Goal: Task Accomplishment & Management: Complete application form

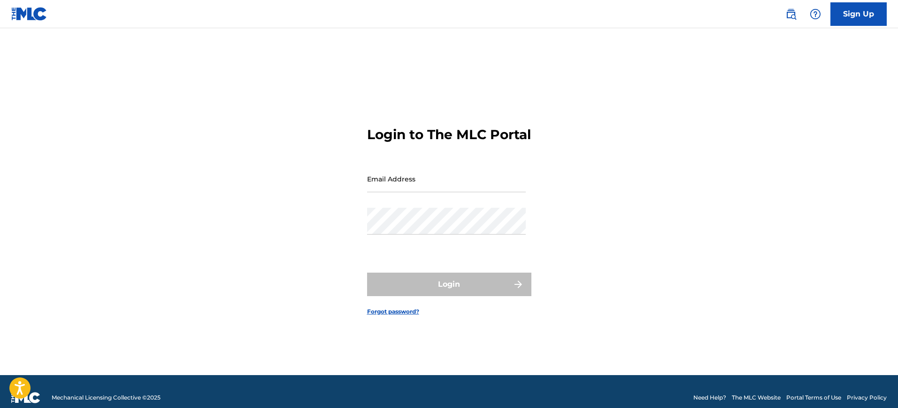
click at [415, 186] on input "Email Address" at bounding box center [446, 178] width 159 height 27
click at [386, 192] on input "Email Address" at bounding box center [446, 178] width 159 height 27
type input "[EMAIL_ADDRESS][DOMAIN_NAME]"
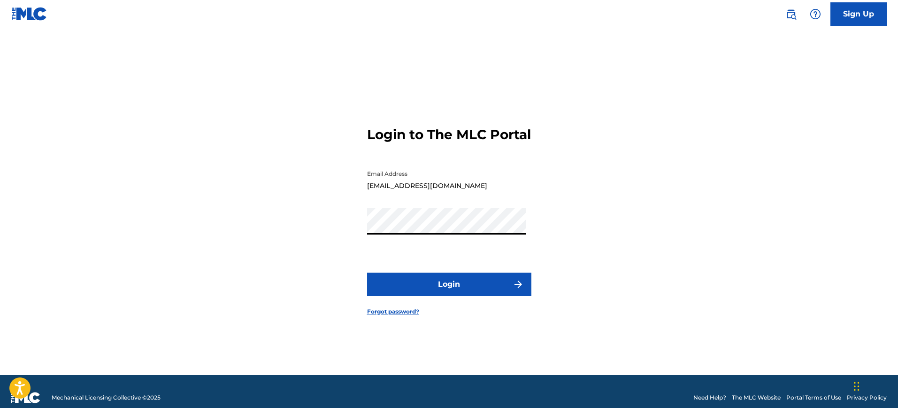
click at [475, 292] on button "Login" at bounding box center [449, 283] width 164 height 23
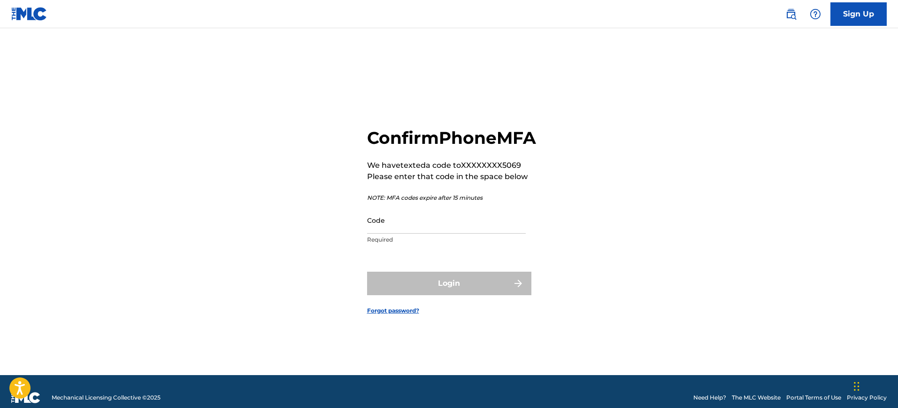
click at [395, 233] on input "Code" at bounding box center [446, 220] width 159 height 27
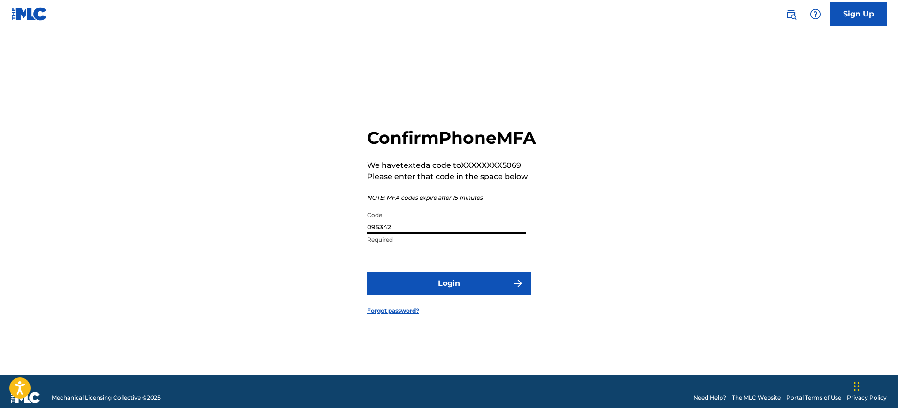
type input "095342"
click at [433, 287] on button "Login" at bounding box center [449, 282] width 164 height 23
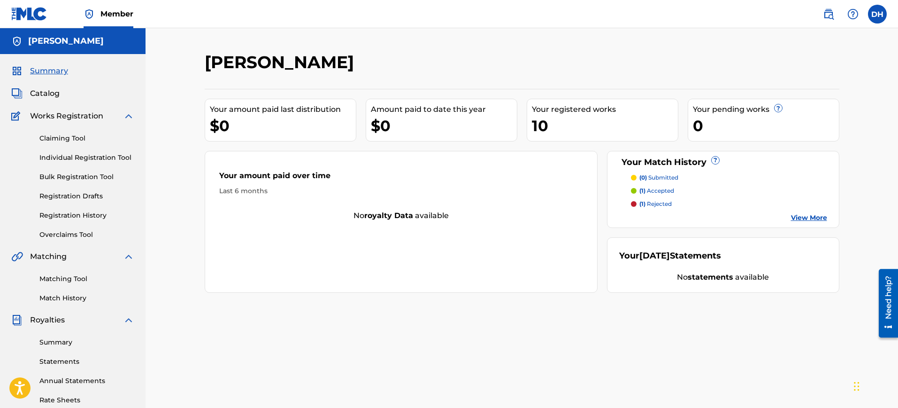
click at [77, 159] on link "Individual Registration Tool" at bounding box center [86, 158] width 95 height 10
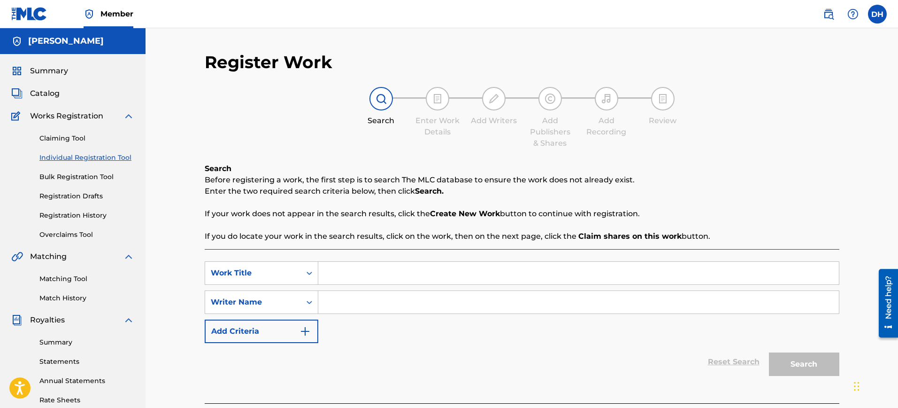
click at [338, 275] on input "Search Form" at bounding box center [578, 273] width 521 height 23
type input "RISE UP"
click at [334, 302] on input "Search Form" at bounding box center [578, 302] width 521 height 23
type input "13 TELATASH"
click at [803, 368] on button "Search" at bounding box center [804, 363] width 70 height 23
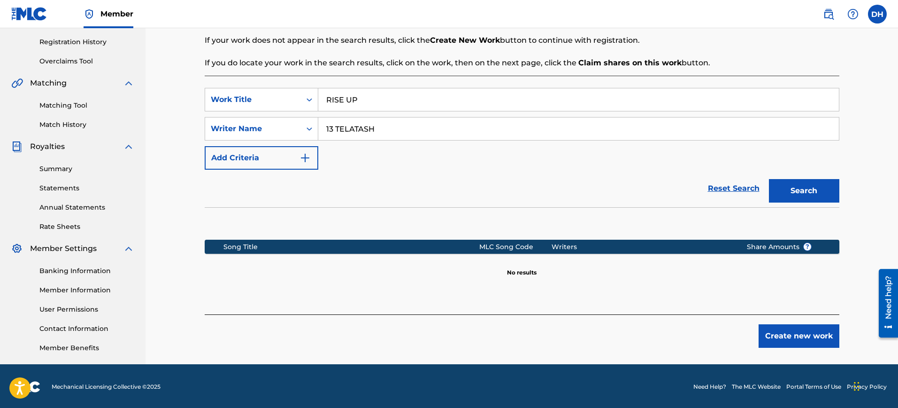
scroll to position [175, 0]
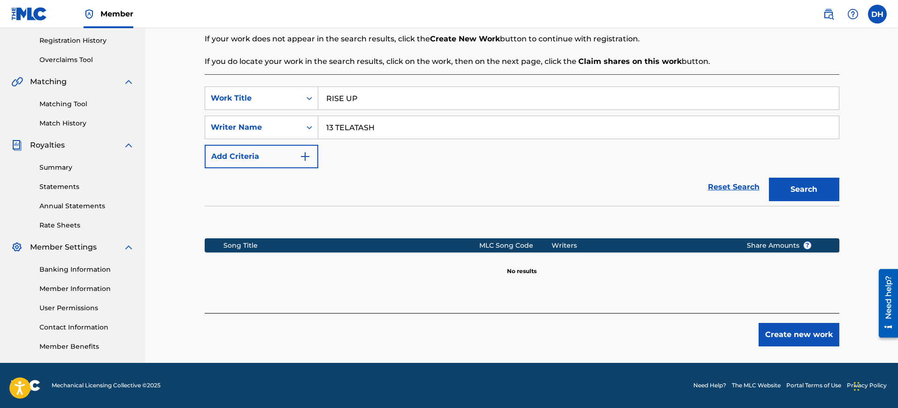
click at [793, 334] on button "Create new work" at bounding box center [799, 334] width 81 height 23
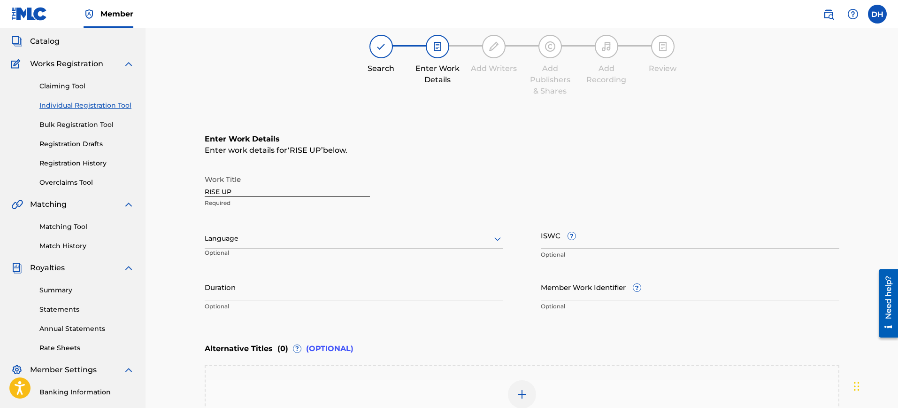
scroll to position [104, 0]
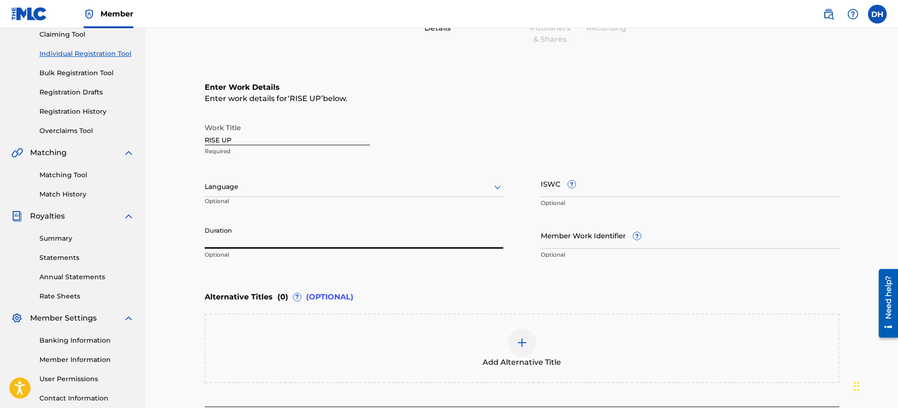
click at [250, 239] on input "Duration" at bounding box center [354, 235] width 299 height 27
type input "02:14"
click at [572, 246] on input "Member Work Identifier ?" at bounding box center [690, 235] width 299 height 27
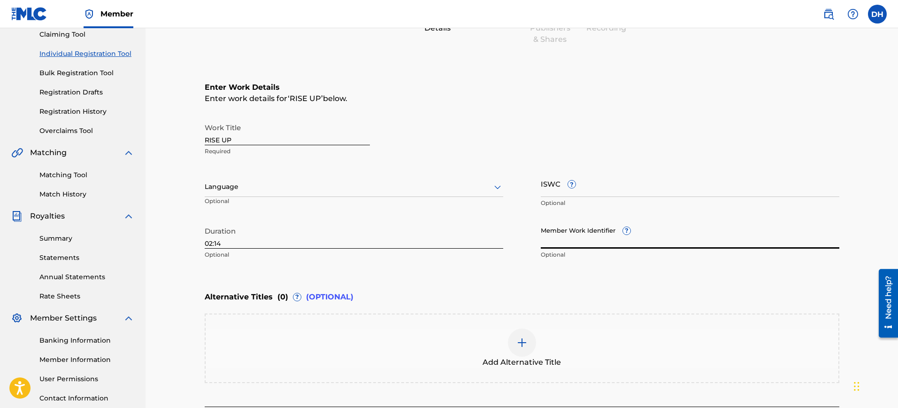
click at [564, 240] on input "Member Work Identifier ?" at bounding box center [690, 235] width 299 height 27
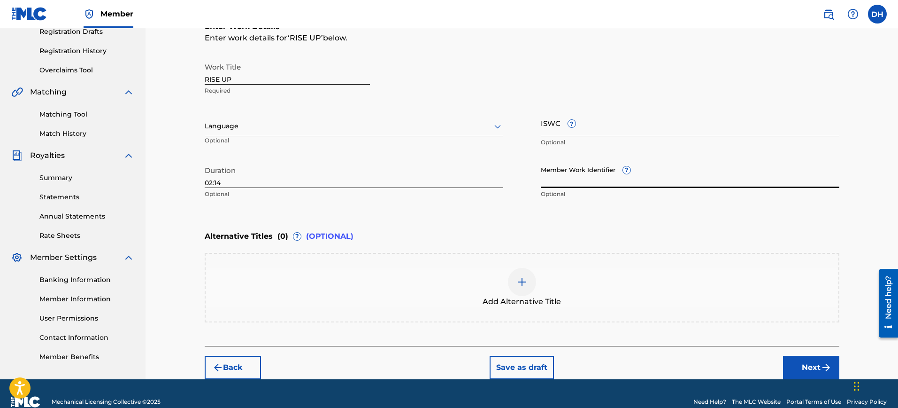
scroll to position [181, 0]
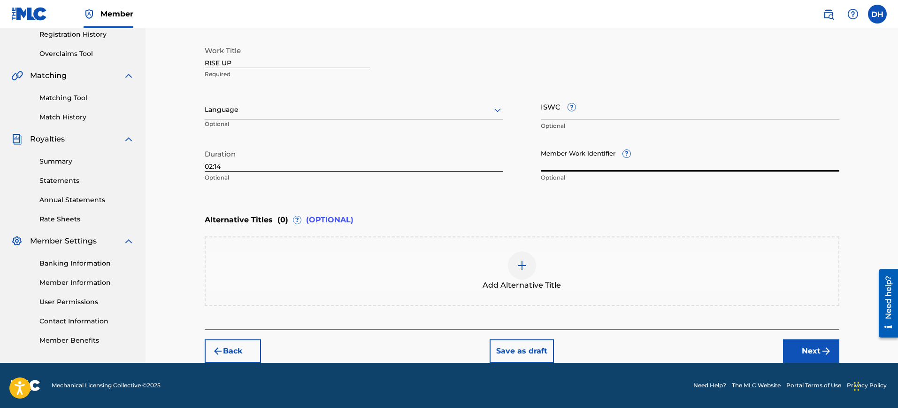
click at [806, 350] on button "Next" at bounding box center [811, 350] width 56 height 23
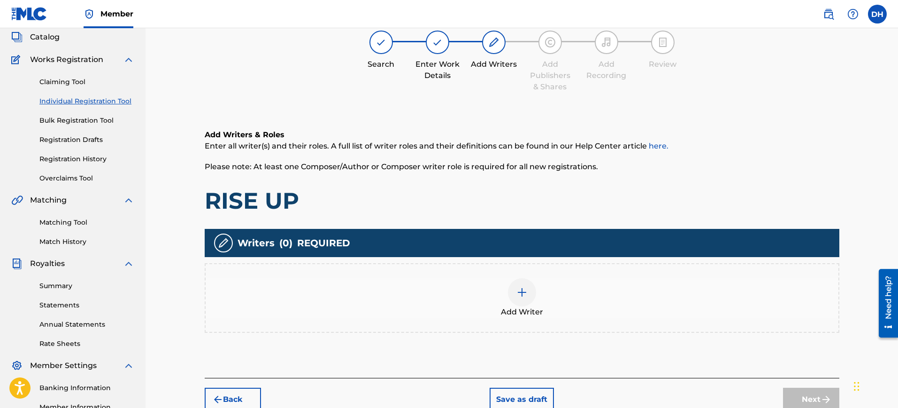
scroll to position [42, 0]
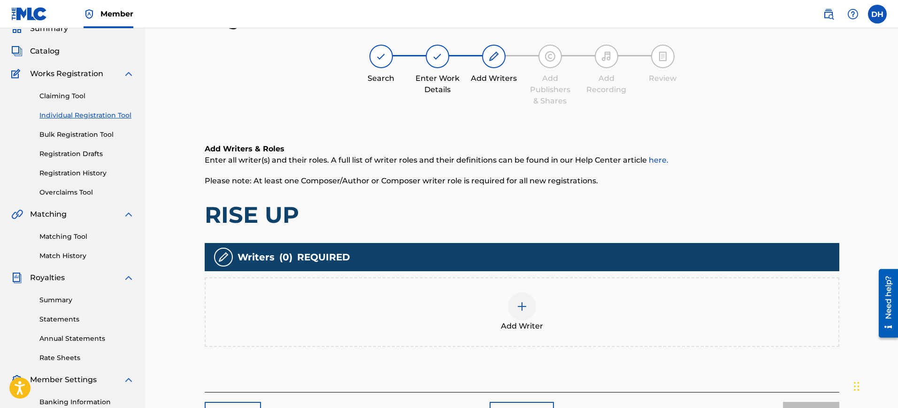
click at [532, 300] on div at bounding box center [522, 306] width 28 height 28
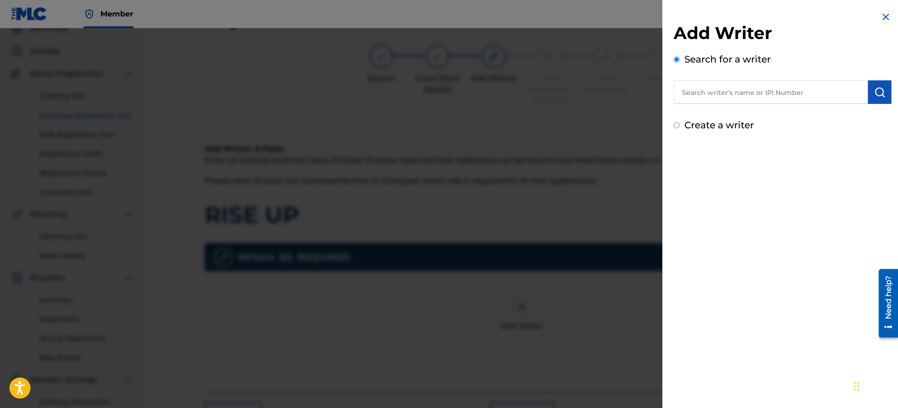
click at [694, 95] on input "text" at bounding box center [771, 91] width 194 height 23
type input "1"
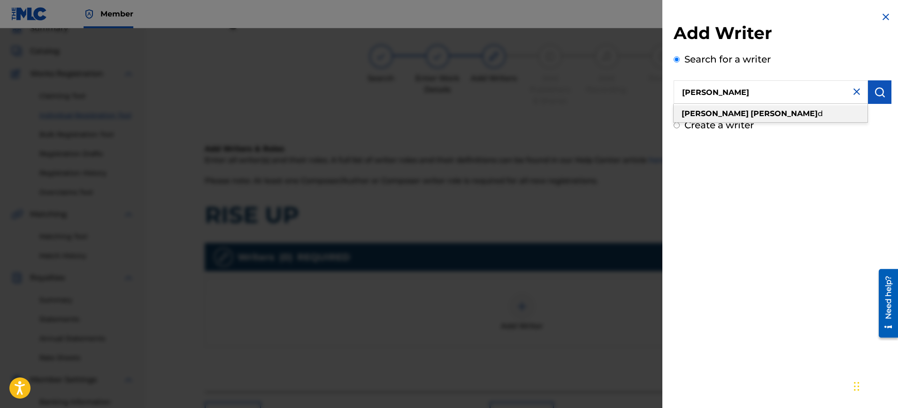
click at [735, 114] on div "[PERSON_NAME] d" at bounding box center [771, 113] width 194 height 17
type input "[PERSON_NAME]"
click at [881, 98] on button "submit" at bounding box center [879, 91] width 23 height 23
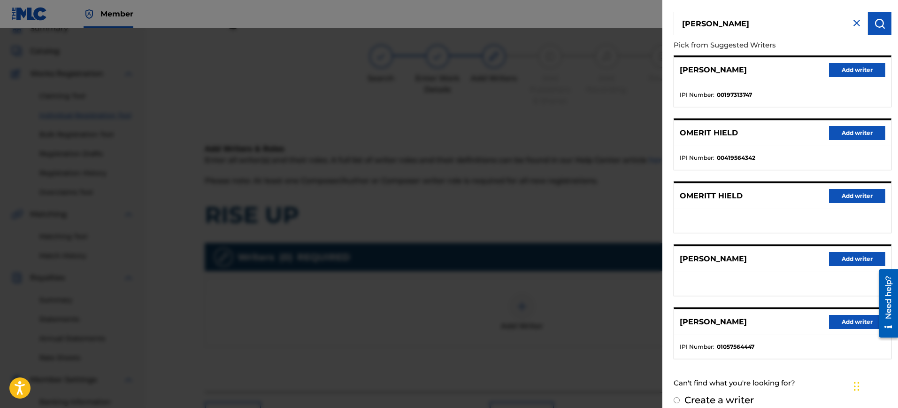
scroll to position [79, 0]
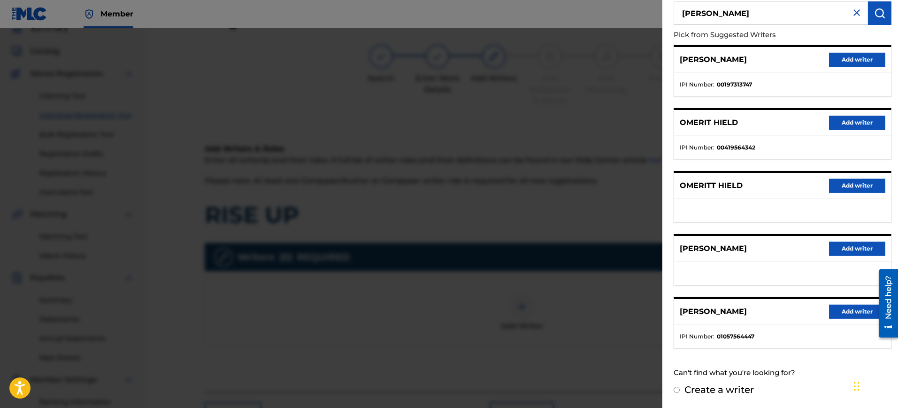
click at [835, 311] on button "Add writer" at bounding box center [857, 311] width 56 height 14
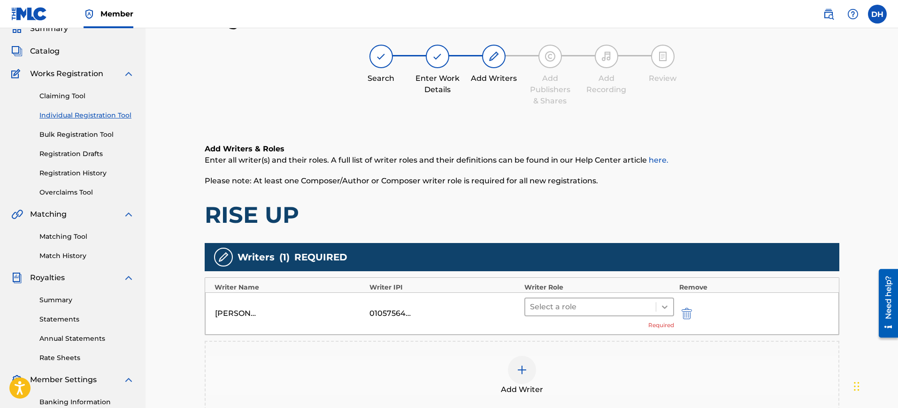
click at [667, 306] on icon at bounding box center [664, 306] width 9 height 9
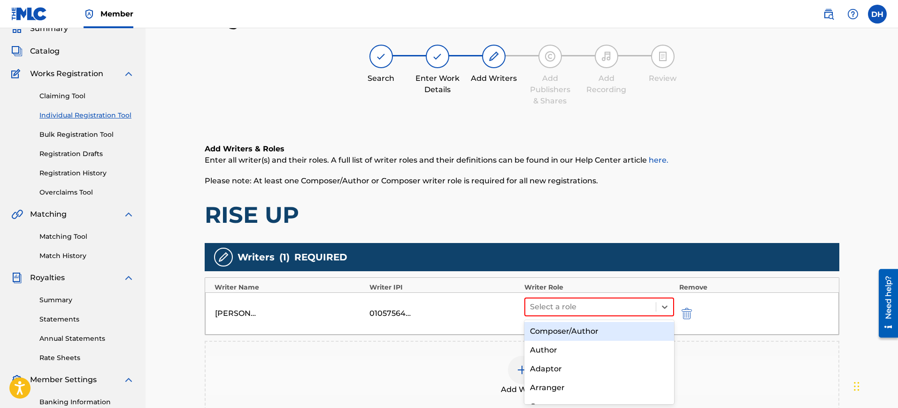
click at [606, 327] on div "Composer/Author" at bounding box center [600, 331] width 150 height 19
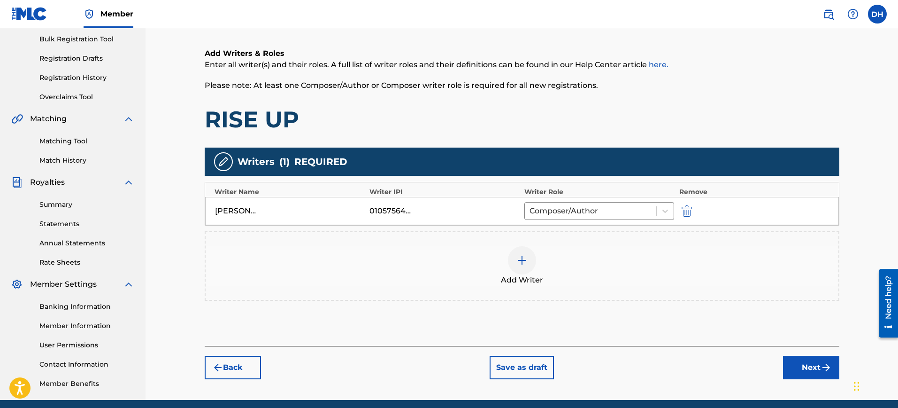
scroll to position [175, 0]
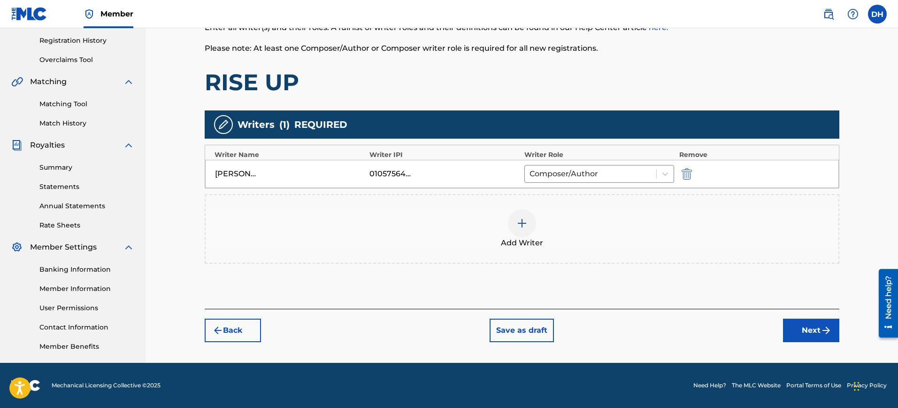
click at [806, 325] on button "Next" at bounding box center [811, 329] width 56 height 23
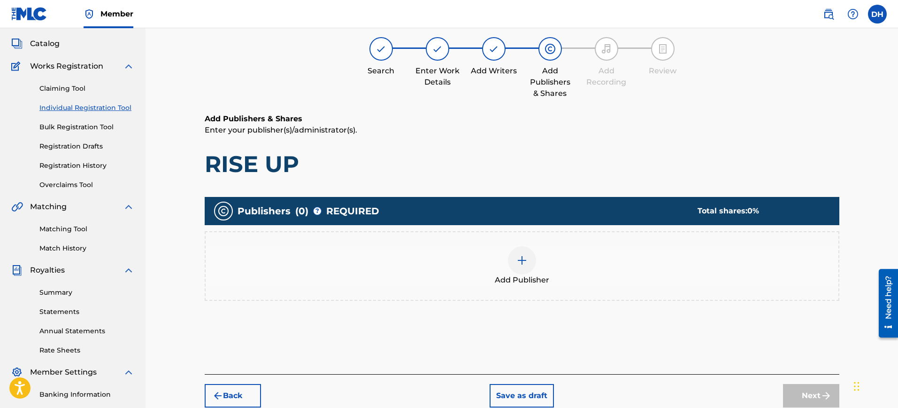
scroll to position [42, 0]
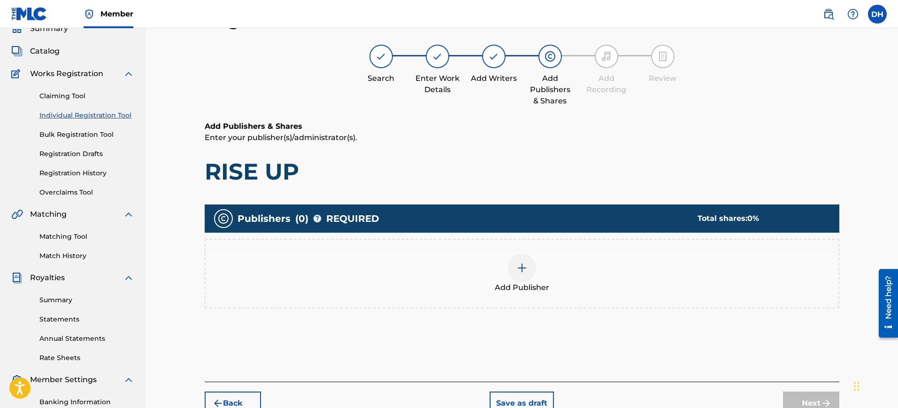
click at [517, 265] on img at bounding box center [522, 267] width 11 height 11
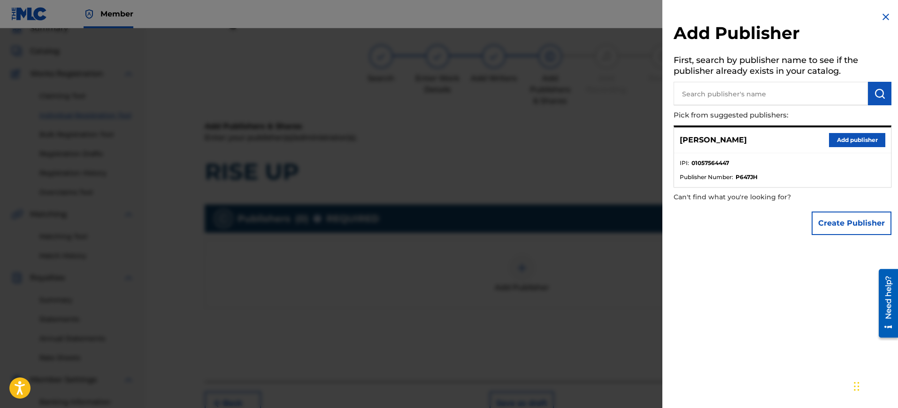
click at [725, 166] on strong "01057564447" at bounding box center [711, 163] width 38 height 8
click at [850, 143] on button "Add publisher" at bounding box center [857, 140] width 56 height 14
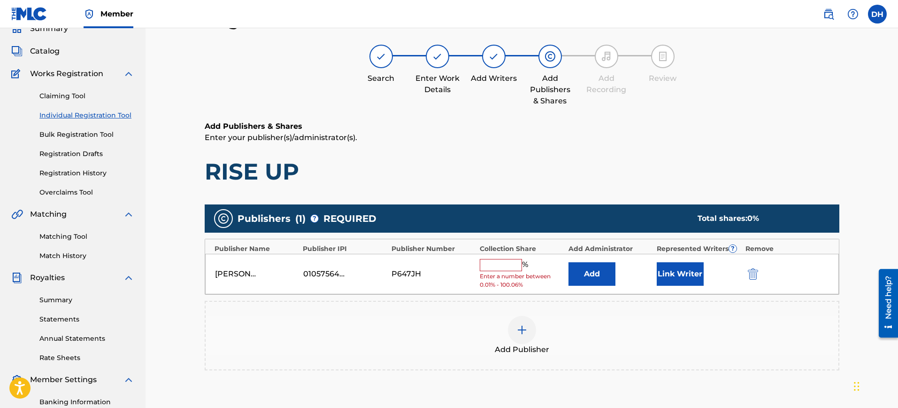
click at [487, 270] on input "text" at bounding box center [501, 265] width 42 height 12
type input "100"
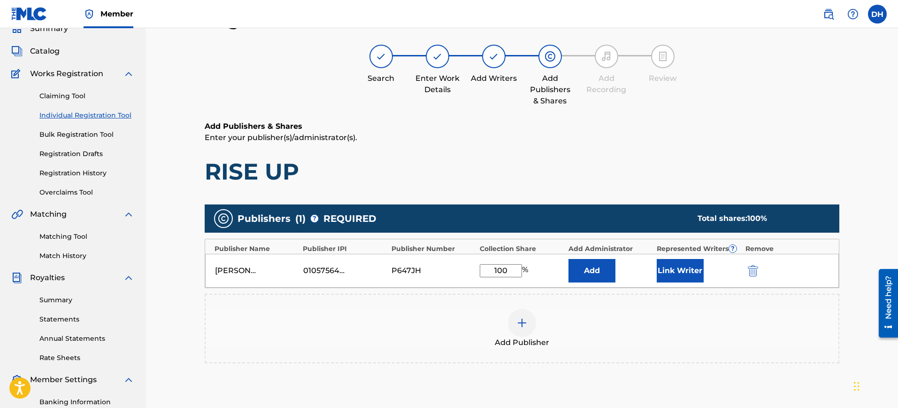
click at [672, 276] on button "Link Writer" at bounding box center [680, 270] width 47 height 23
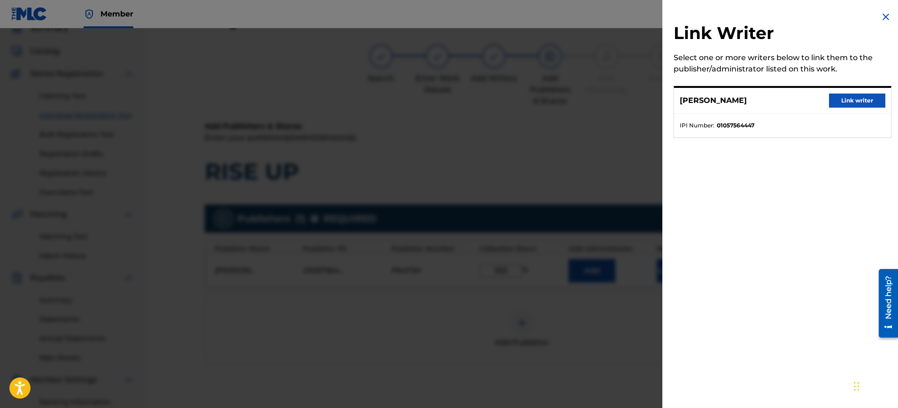
click at [737, 127] on strong "01057564447" at bounding box center [736, 125] width 38 height 8
click at [842, 96] on button "Link writer" at bounding box center [857, 100] width 56 height 14
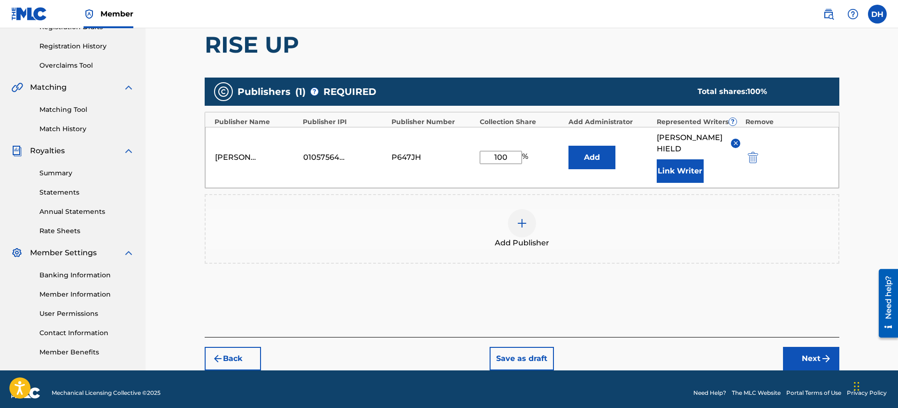
scroll to position [175, 0]
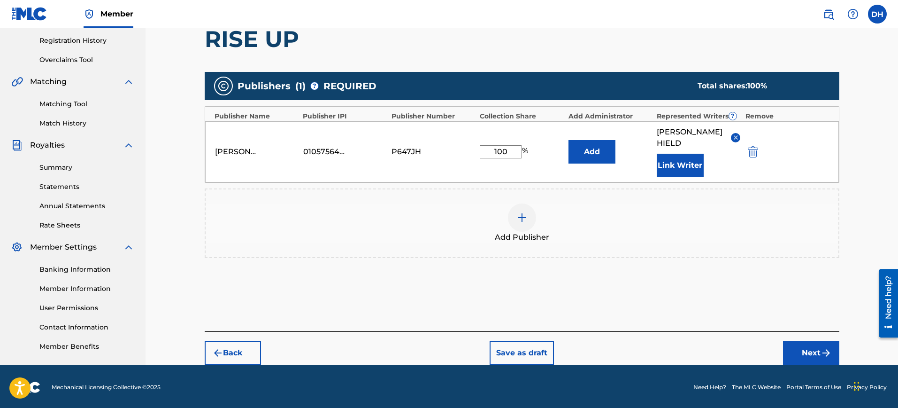
click at [791, 341] on button "Next" at bounding box center [811, 352] width 56 height 23
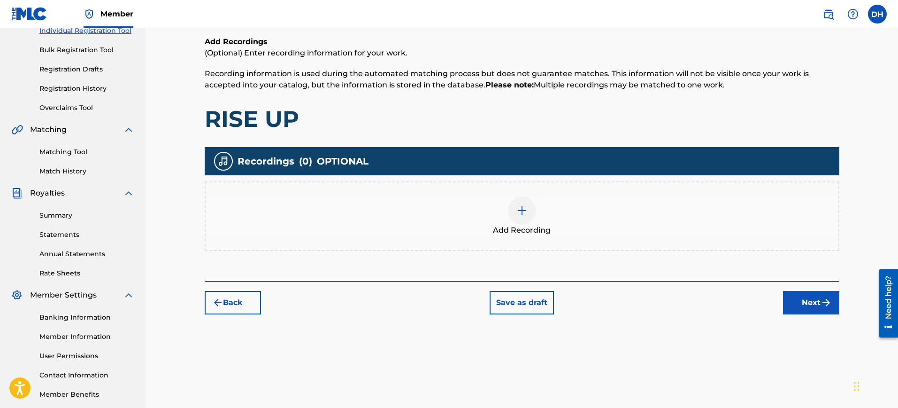
scroll to position [42, 0]
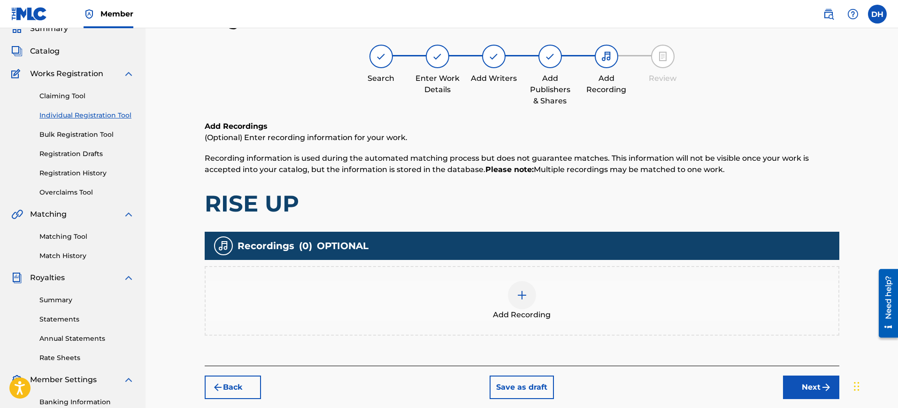
click at [525, 293] on img at bounding box center [522, 294] width 11 height 11
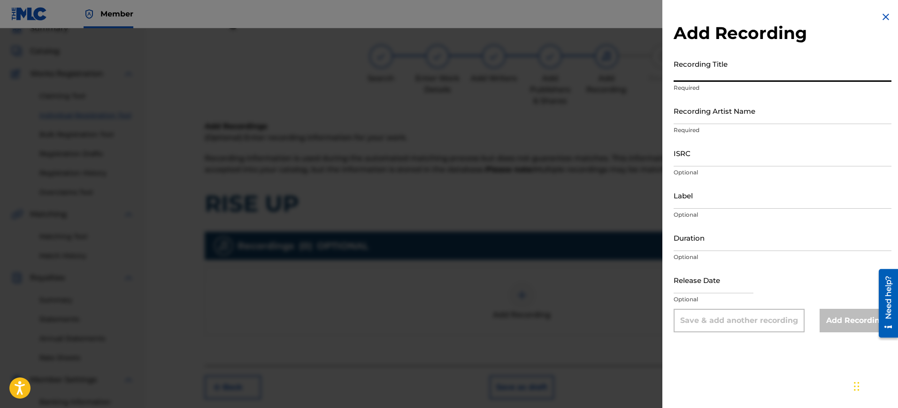
click at [690, 76] on input "Recording Title" at bounding box center [783, 68] width 218 height 27
type input "RISE UP"
click at [691, 118] on input "Recording Artist Name" at bounding box center [783, 110] width 218 height 27
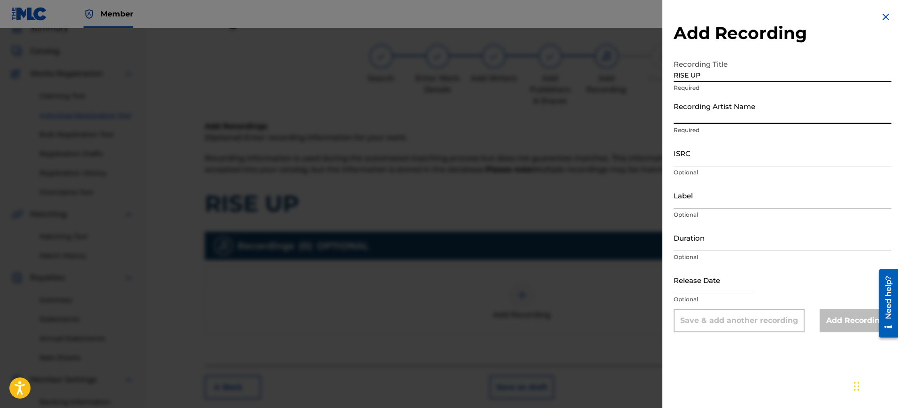
type input "13 TELATASH"
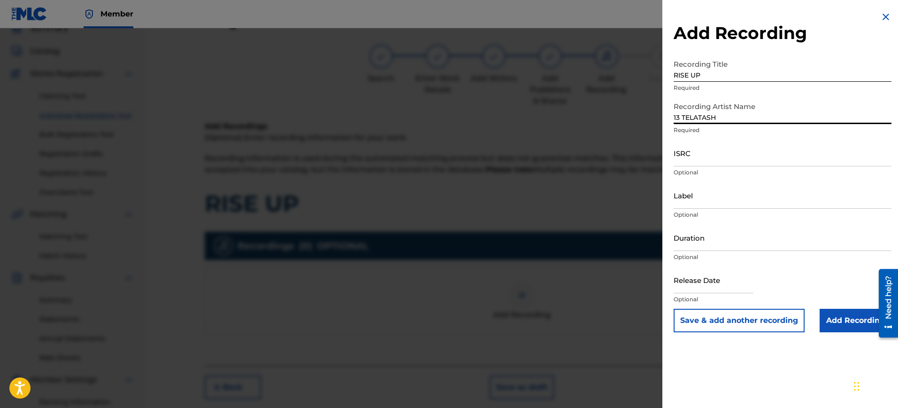
click at [676, 161] on input "ISRC" at bounding box center [783, 152] width 218 height 27
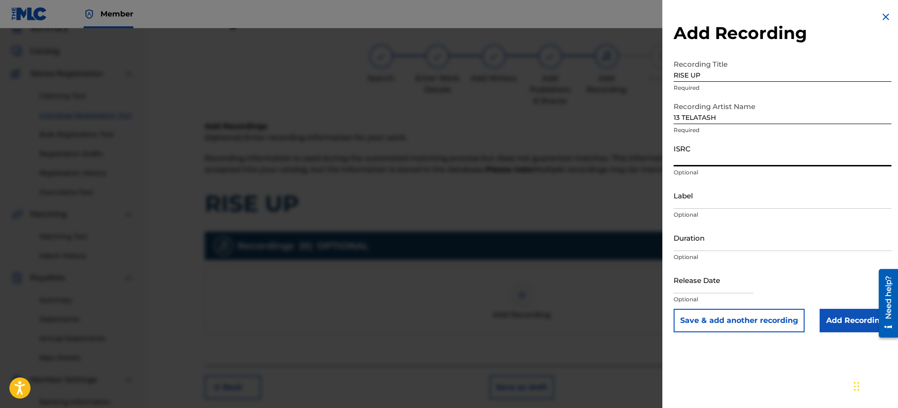
paste input "QT5P52500017"
type input "QT5P52500017"
click at [698, 206] on input "Label" at bounding box center [783, 195] width 218 height 27
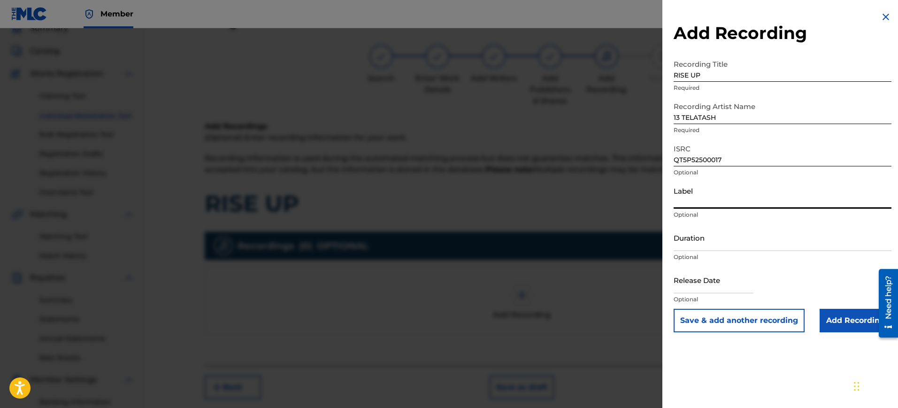
type input "ISLANDFLAMERECORDS"
click at [693, 245] on input "Duration" at bounding box center [783, 237] width 218 height 27
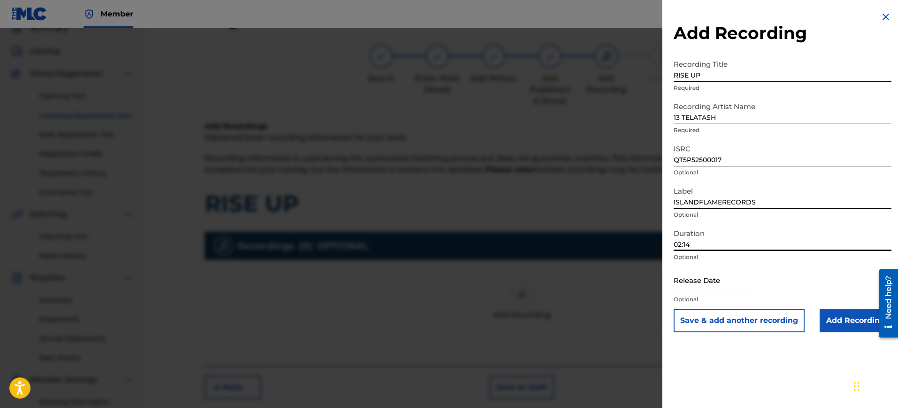
type input "02:14"
click at [703, 288] on input "text" at bounding box center [714, 279] width 80 height 27
select select "8"
select select "2025"
select select "8"
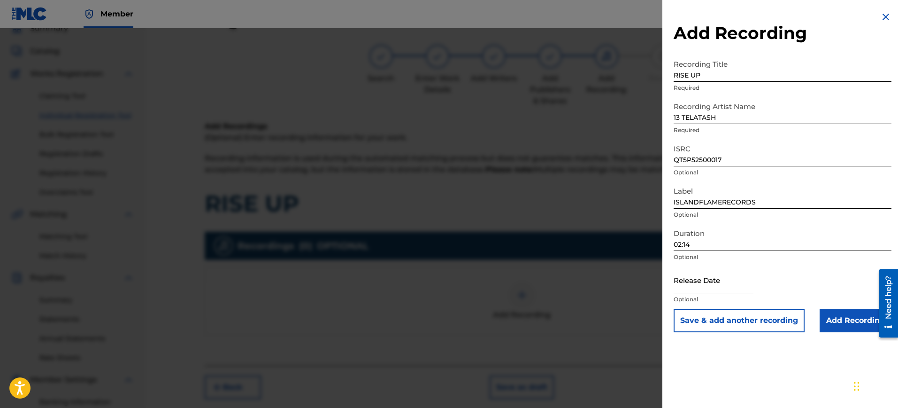
select select "2025"
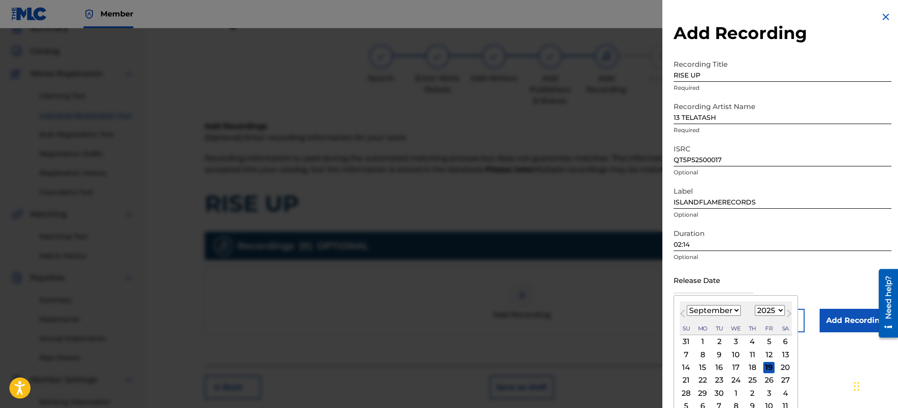
click at [709, 290] on input "text" at bounding box center [714, 279] width 80 height 27
click at [692, 362] on div "14" at bounding box center [686, 367] width 11 height 11
type input "[DATE]"
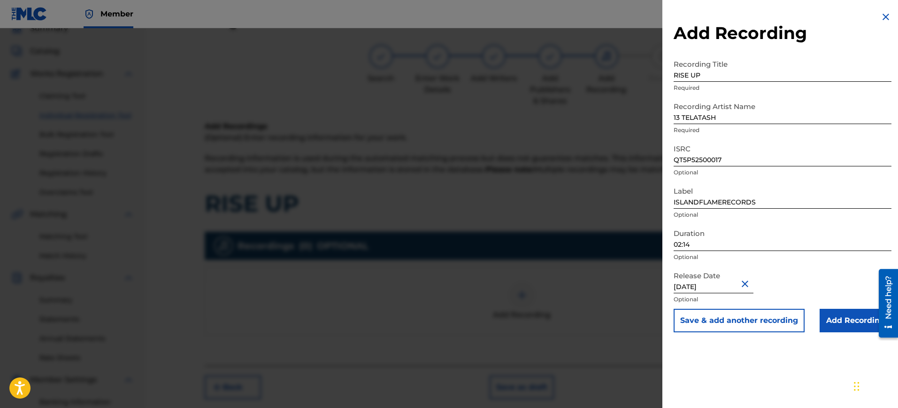
click at [734, 286] on input "[DATE]" at bounding box center [714, 279] width 80 height 27
select select "8"
select select "2025"
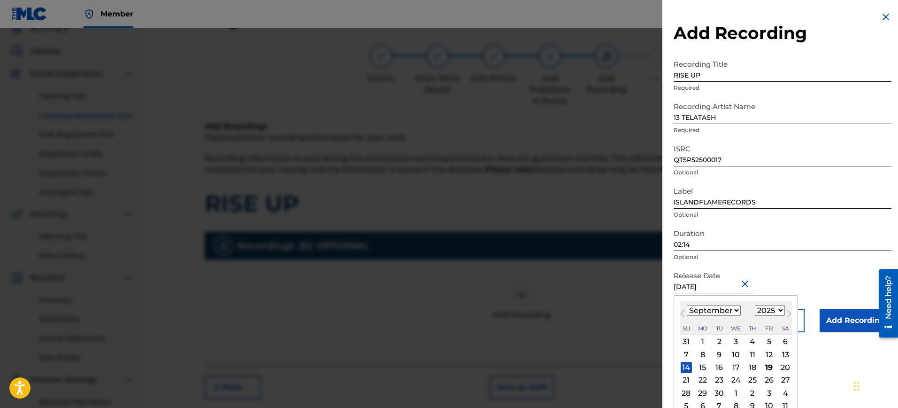
click at [754, 380] on div "25" at bounding box center [752, 379] width 11 height 11
type input "[DATE]"
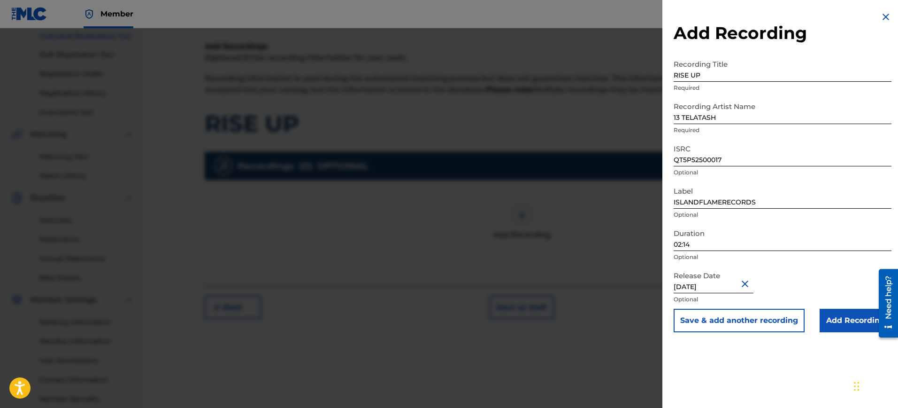
scroll to position [141, 0]
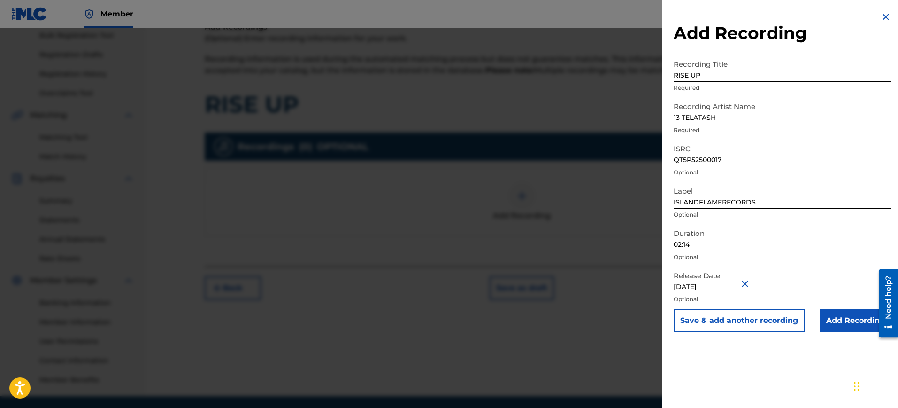
click at [841, 322] on input "Add Recording" at bounding box center [856, 320] width 72 height 23
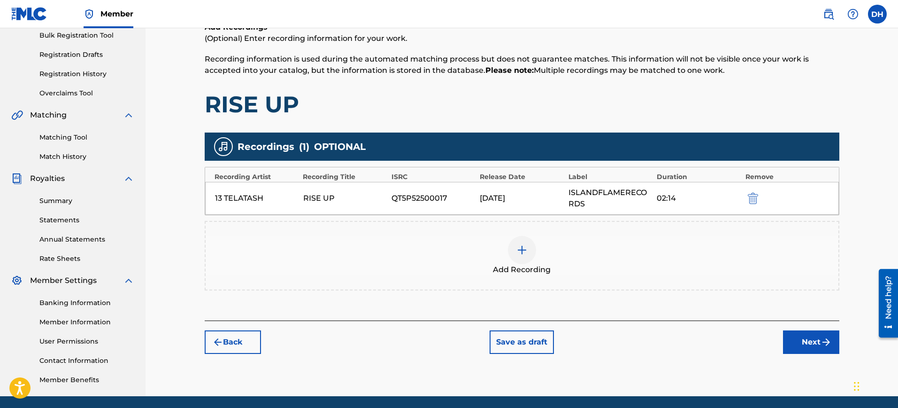
click at [803, 342] on button "Next" at bounding box center [811, 341] width 56 height 23
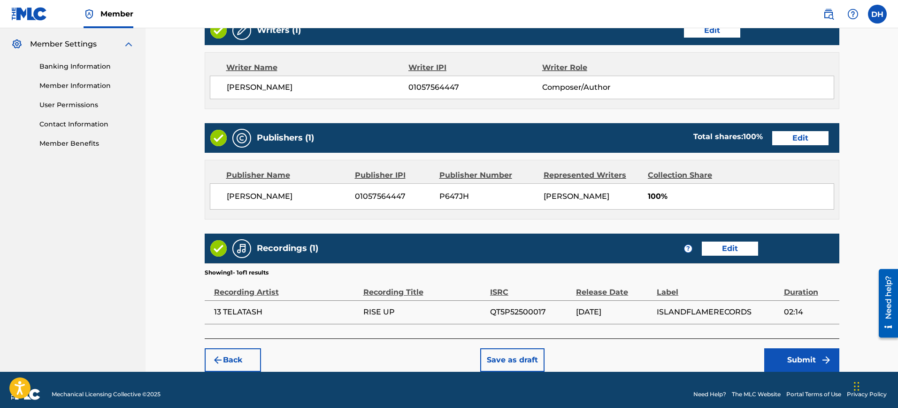
scroll to position [387, 0]
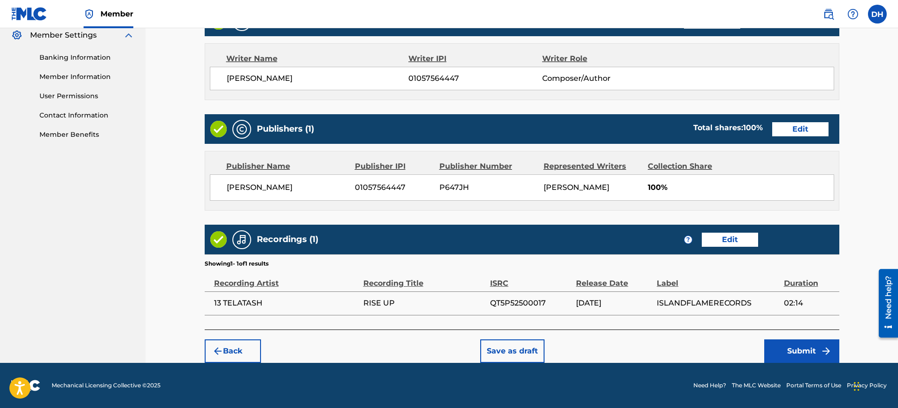
click at [798, 349] on button "Submit" at bounding box center [802, 350] width 75 height 23
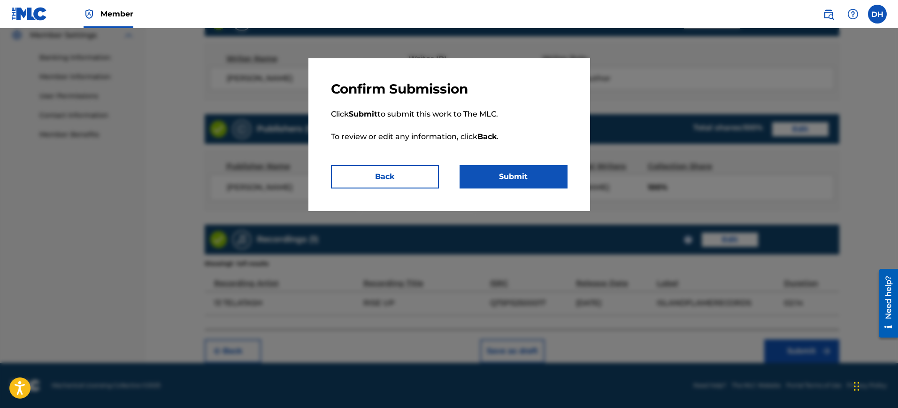
click at [515, 181] on button "Submit" at bounding box center [514, 176] width 108 height 23
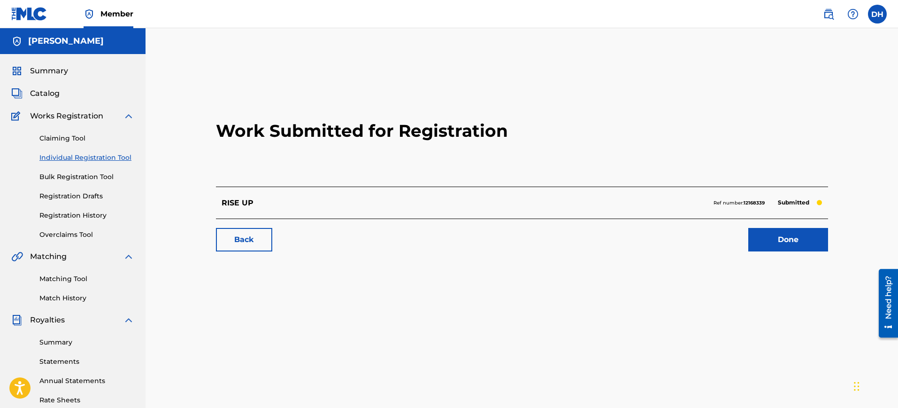
click at [803, 235] on link "Done" at bounding box center [789, 239] width 80 height 23
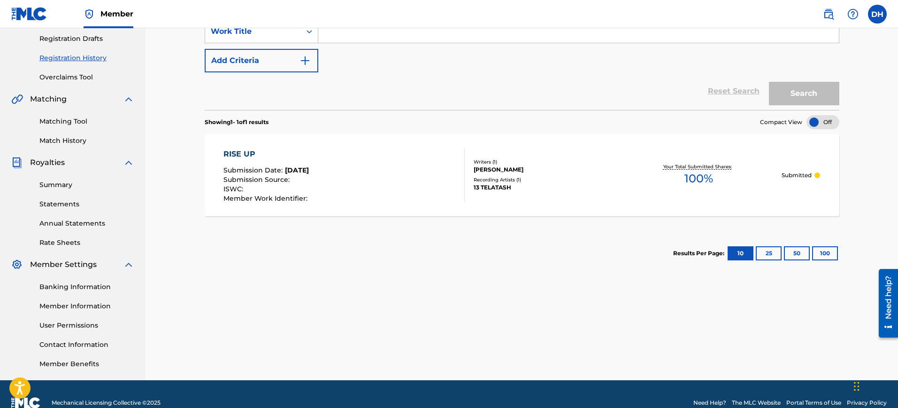
scroll to position [175, 0]
